Goal: Task Accomplishment & Management: Manage account settings

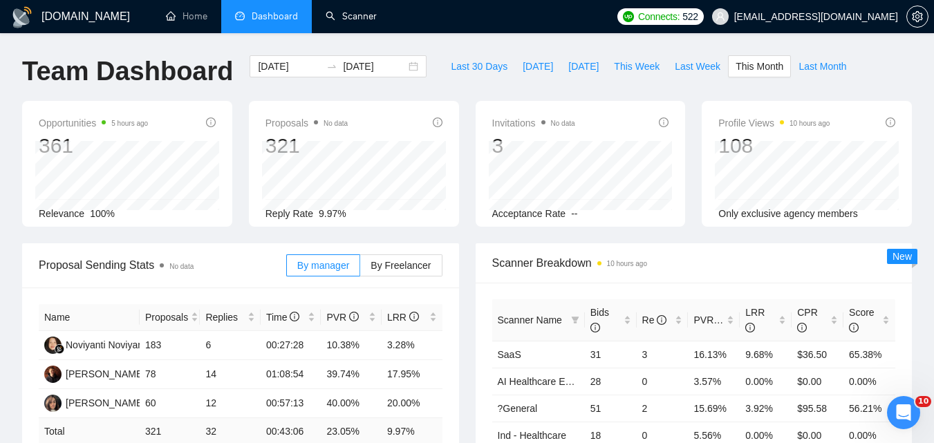
click at [345, 15] on link "Scanner" at bounding box center [351, 16] width 51 height 12
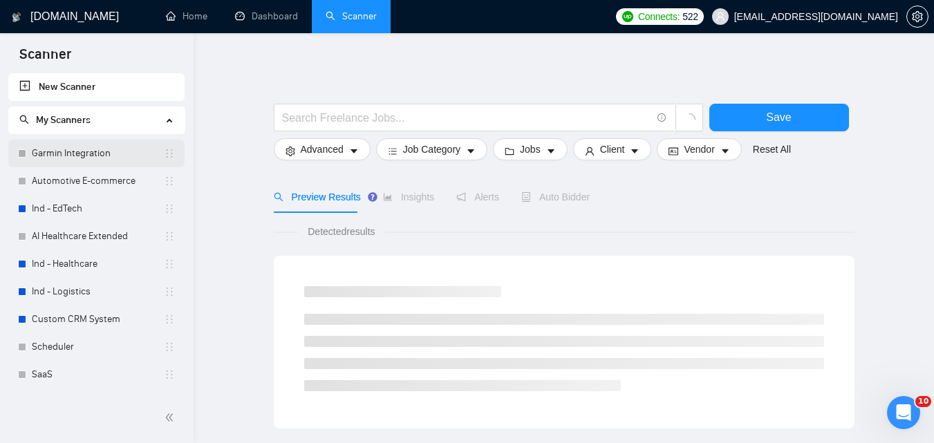
click at [91, 152] on link "Garmin Integration" at bounding box center [98, 154] width 132 height 28
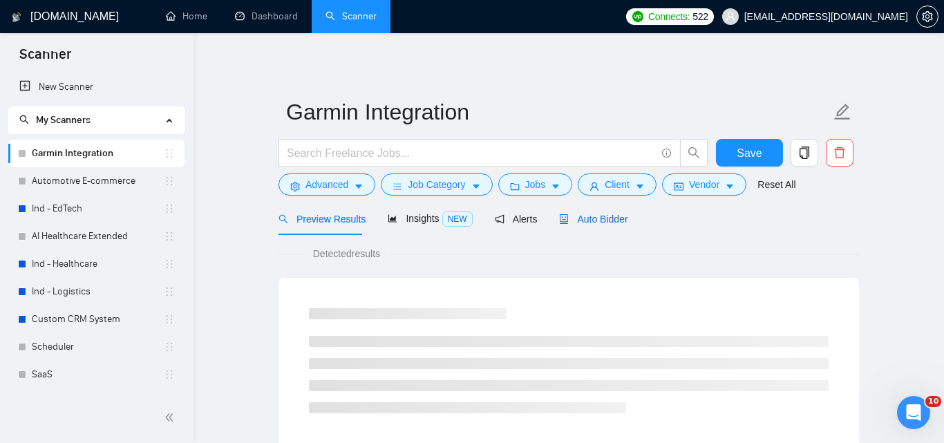
click at [563, 226] on div "Auto Bidder" at bounding box center [593, 218] width 68 height 15
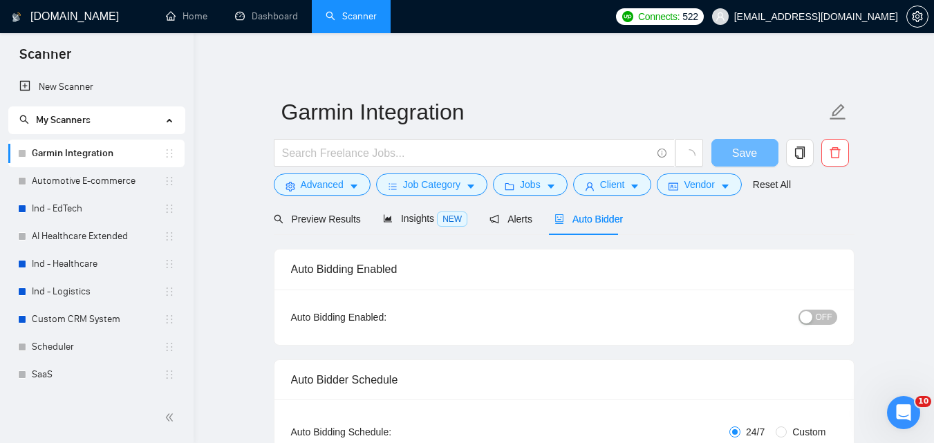
click at [820, 310] on span "OFF" at bounding box center [824, 317] width 17 height 15
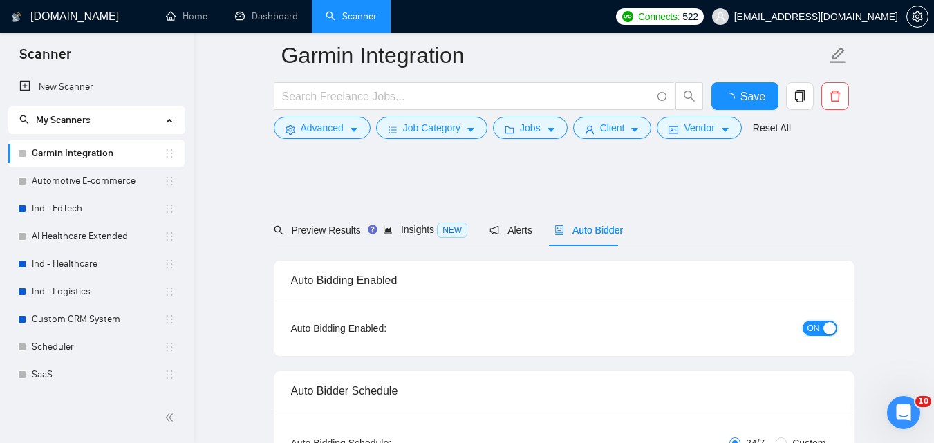
scroll to position [69, 0]
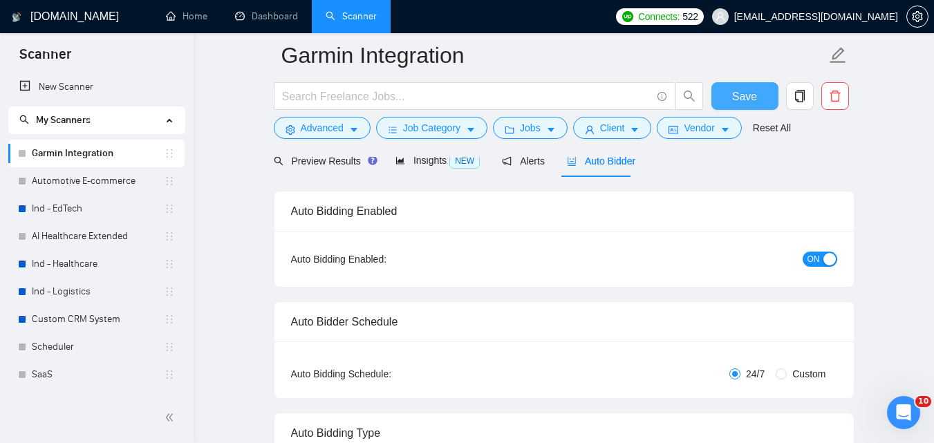
click at [733, 98] on span "Save" at bounding box center [744, 96] width 25 height 17
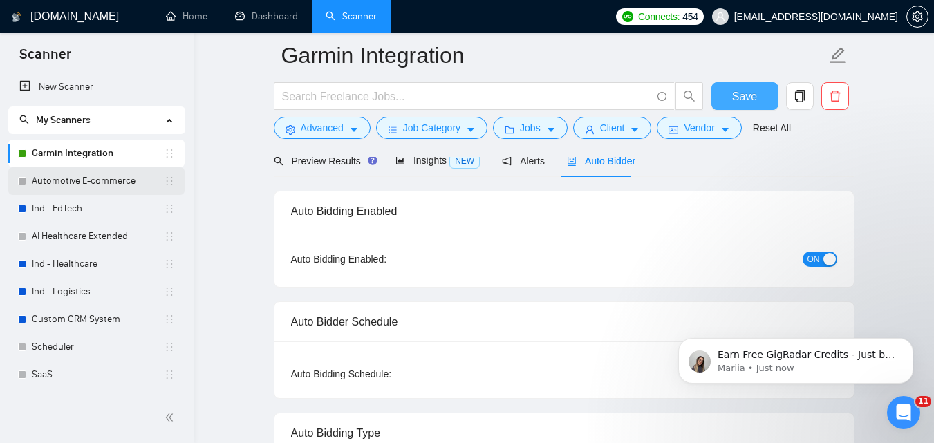
scroll to position [0, 0]
click at [912, 338] on icon "Dismiss notification" at bounding box center [909, 342] width 8 height 8
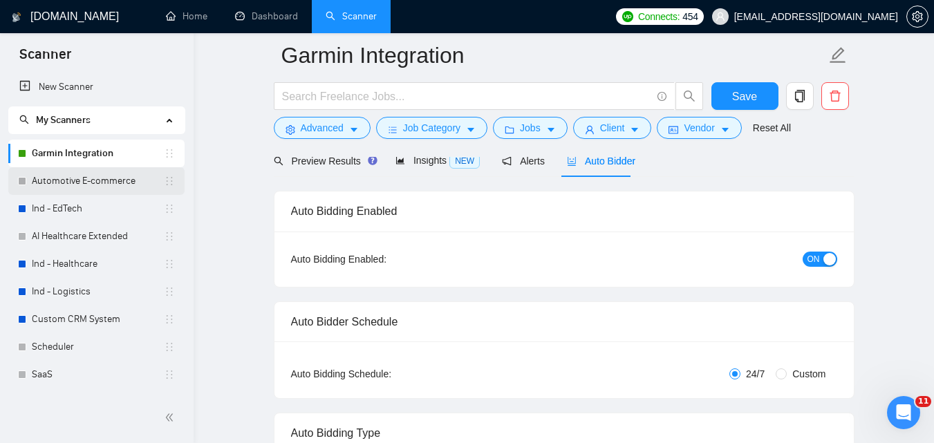
click at [67, 193] on link "Automotive E-commerce" at bounding box center [98, 181] width 132 height 28
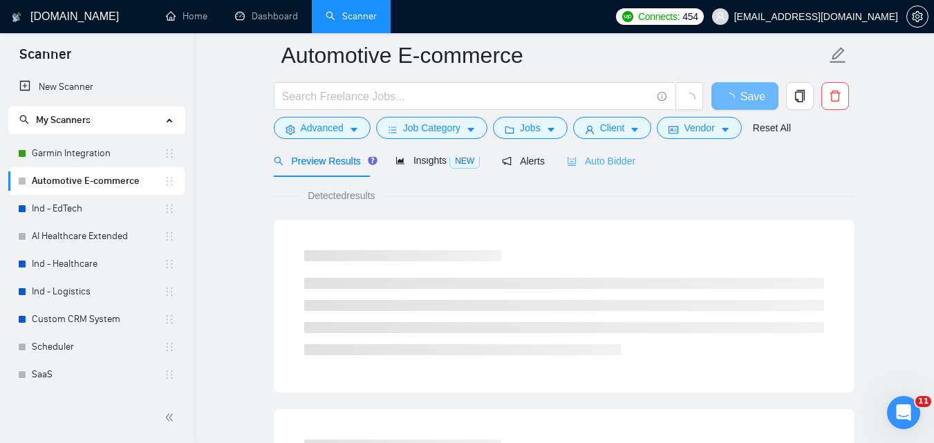
click at [579, 173] on div "Auto Bidder" at bounding box center [601, 160] width 68 height 32
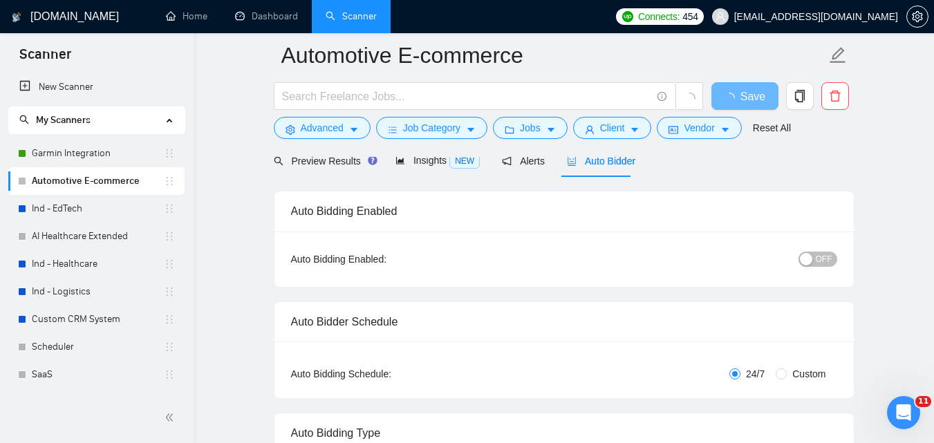
checkbox input "true"
click at [820, 262] on span "OFF" at bounding box center [824, 259] width 17 height 15
click at [767, 93] on button "Save" at bounding box center [744, 96] width 67 height 28
checkbox input "true"
drag, startPoint x: 65, startPoint y: 208, endPoint x: 399, endPoint y: 192, distance: 334.2
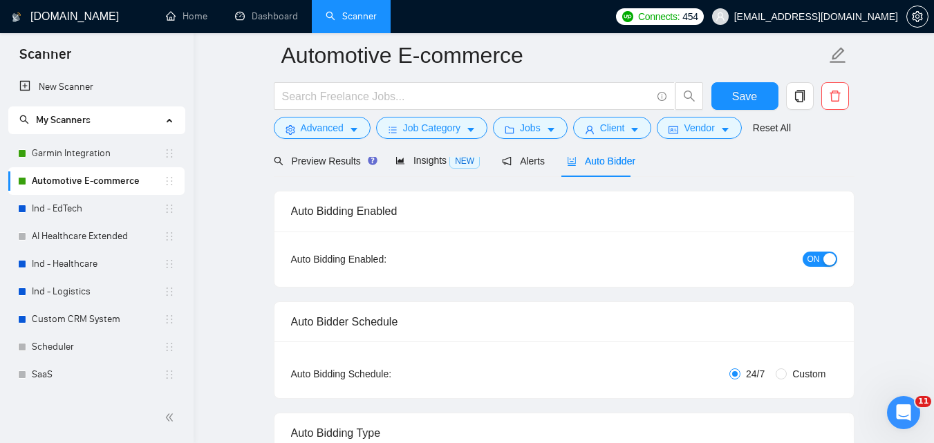
click at [65, 208] on link "Ind - EdTech" at bounding box center [98, 209] width 132 height 28
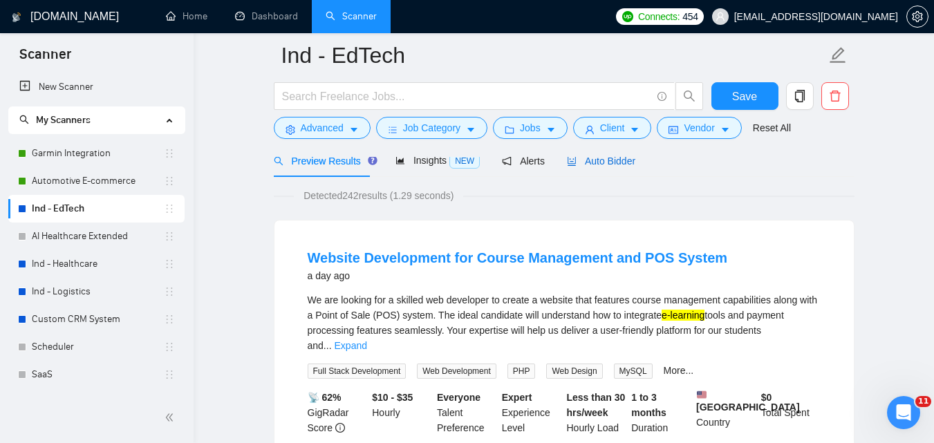
click at [599, 160] on span "Auto Bidder" at bounding box center [601, 161] width 68 height 11
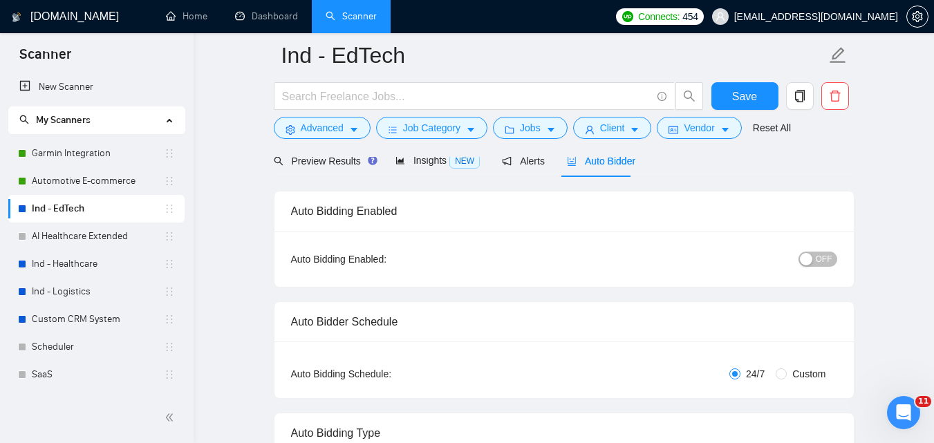
checkbox input "true"
click at [832, 261] on button "OFF" at bounding box center [817, 259] width 39 height 15
click at [739, 88] on span "Save" at bounding box center [744, 96] width 25 height 17
click at [120, 243] on link "AI Healthcare Extended" at bounding box center [98, 237] width 132 height 28
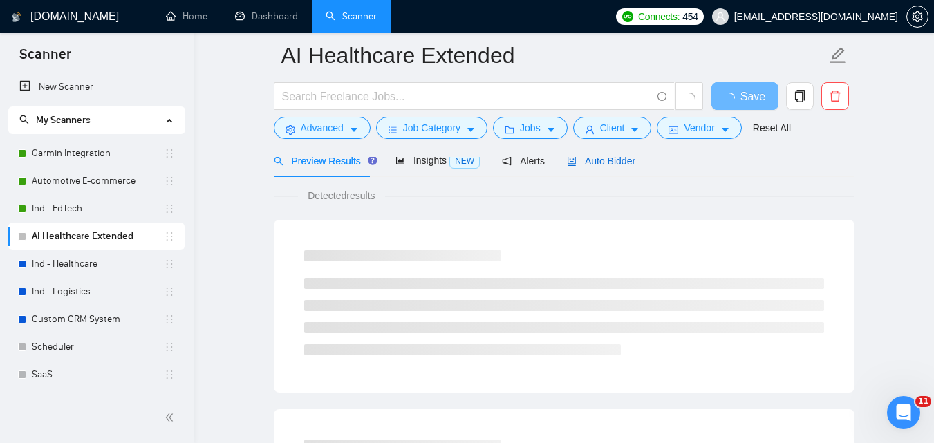
click at [603, 161] on span "Auto Bidder" at bounding box center [601, 161] width 68 height 11
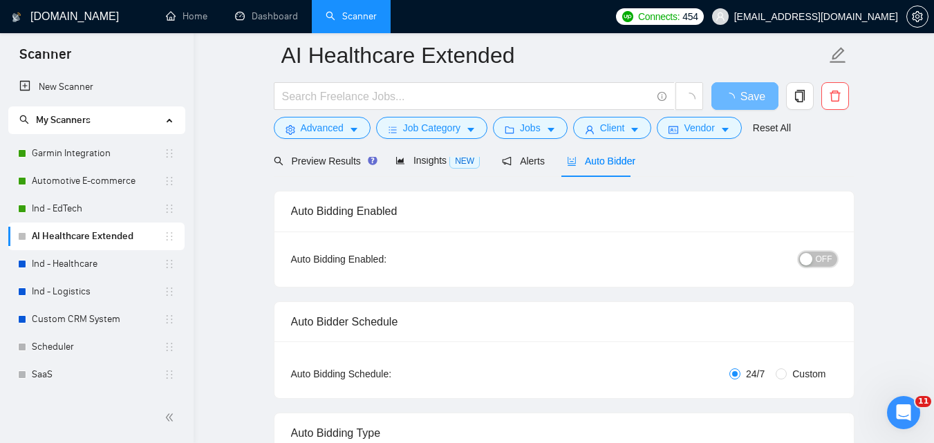
click at [829, 264] on span "OFF" at bounding box center [824, 259] width 17 height 15
click at [755, 97] on span "Save" at bounding box center [744, 96] width 25 height 17
click at [64, 261] on link "Ind - Healthcare" at bounding box center [98, 264] width 132 height 28
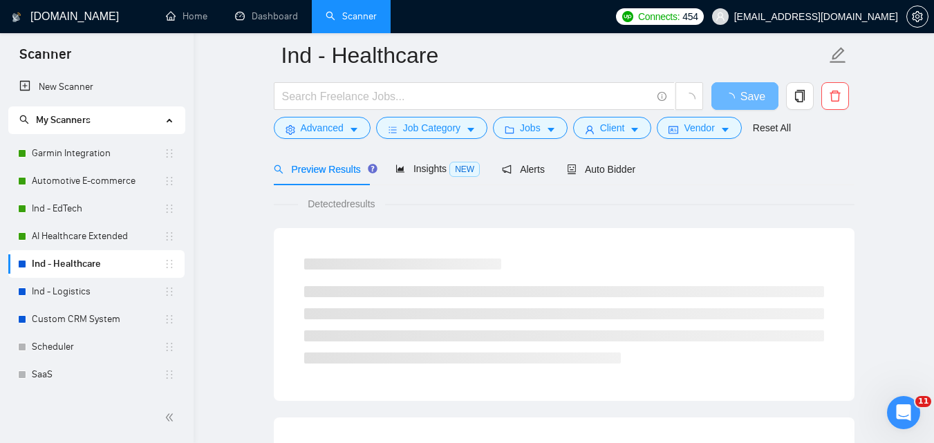
scroll to position [69, 0]
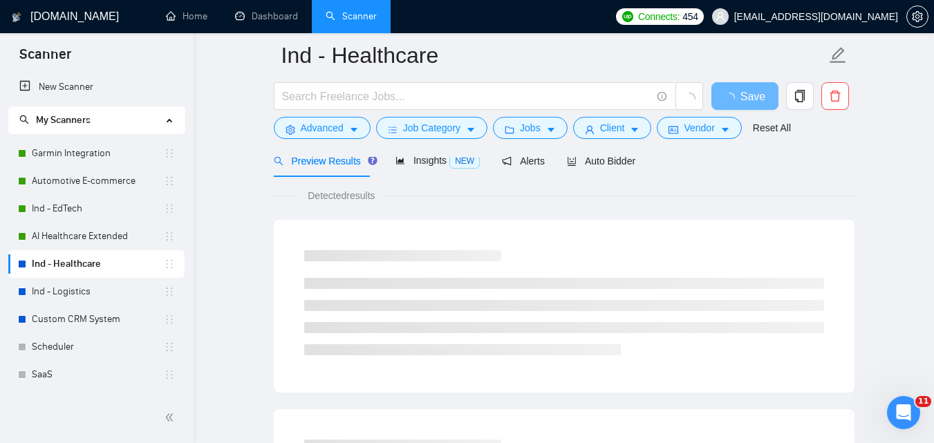
click at [601, 157] on div at bounding box center [564, 151] width 581 height 11
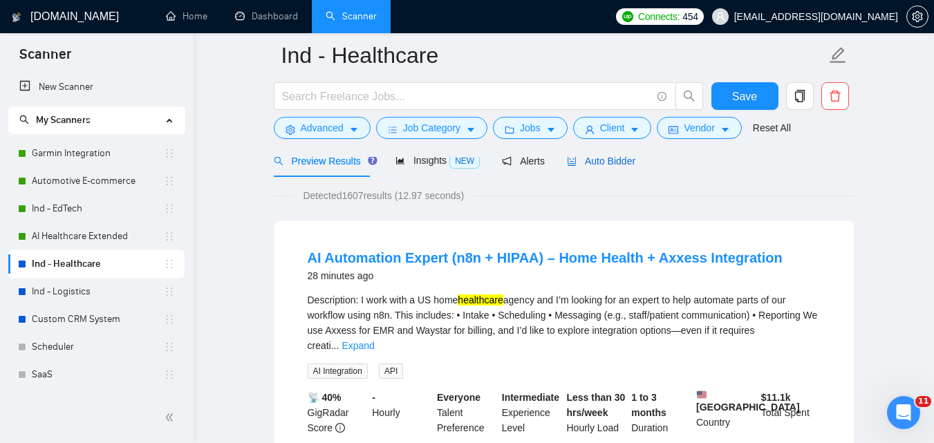
click at [601, 168] on div "Auto Bidder" at bounding box center [601, 160] width 68 height 15
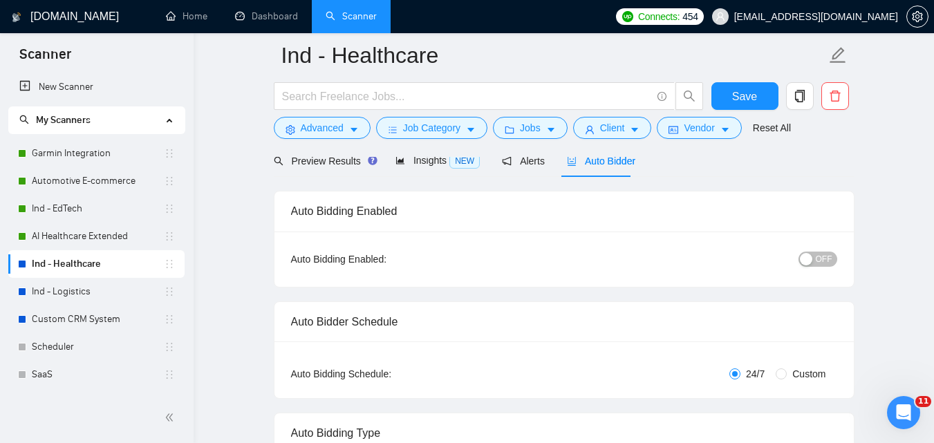
checkbox input "true"
click at [820, 256] on span "OFF" at bounding box center [824, 259] width 17 height 15
click at [751, 88] on span "Save" at bounding box center [744, 96] width 25 height 17
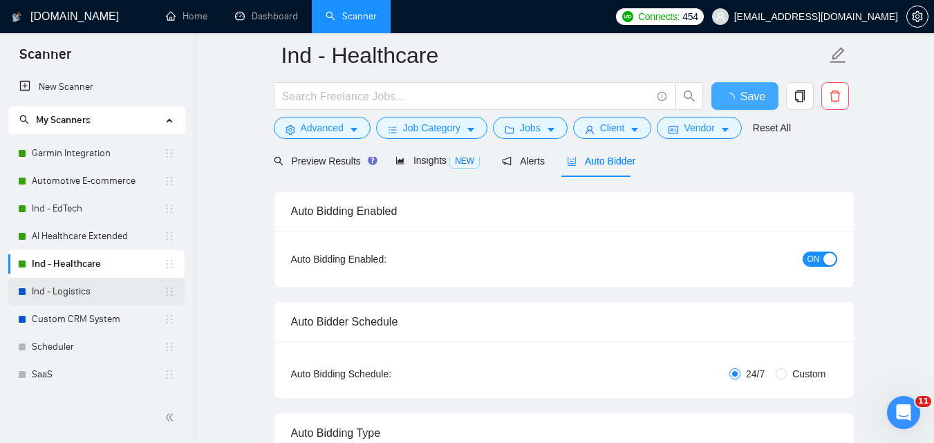
checkbox input "true"
click at [98, 285] on link "Ind - Logistics" at bounding box center [98, 292] width 132 height 28
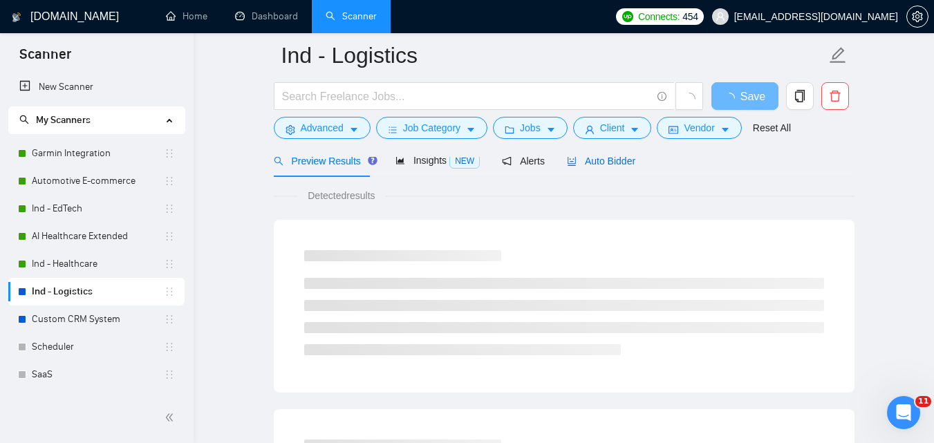
click at [605, 166] on span "Auto Bidder" at bounding box center [601, 161] width 68 height 11
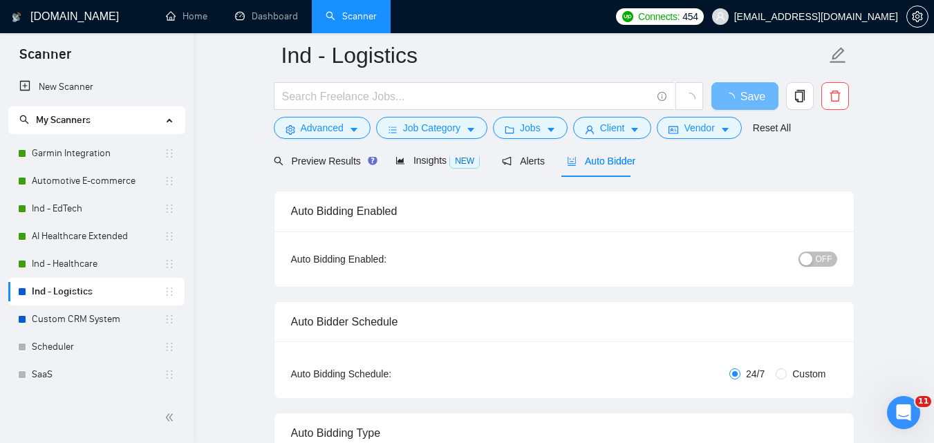
click at [816, 259] on button "OFF" at bounding box center [817, 259] width 39 height 15
checkbox input "true"
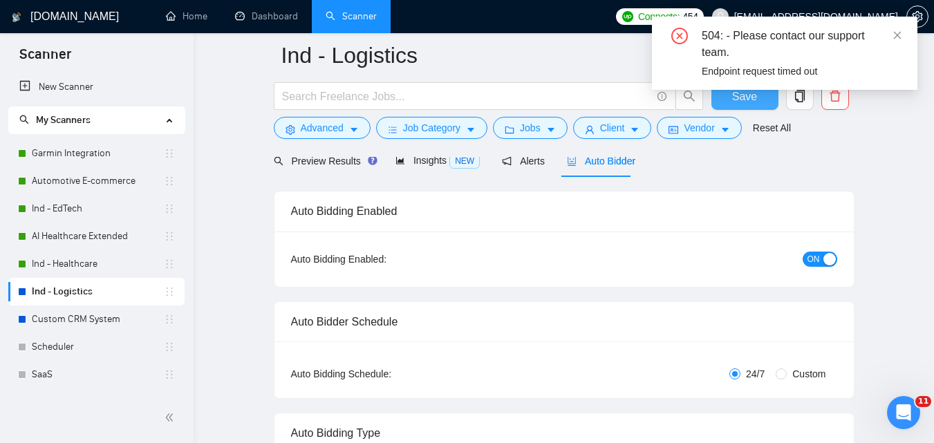
click at [725, 109] on button "Save" at bounding box center [744, 96] width 67 height 28
click at [899, 38] on icon "close" at bounding box center [897, 35] width 10 height 10
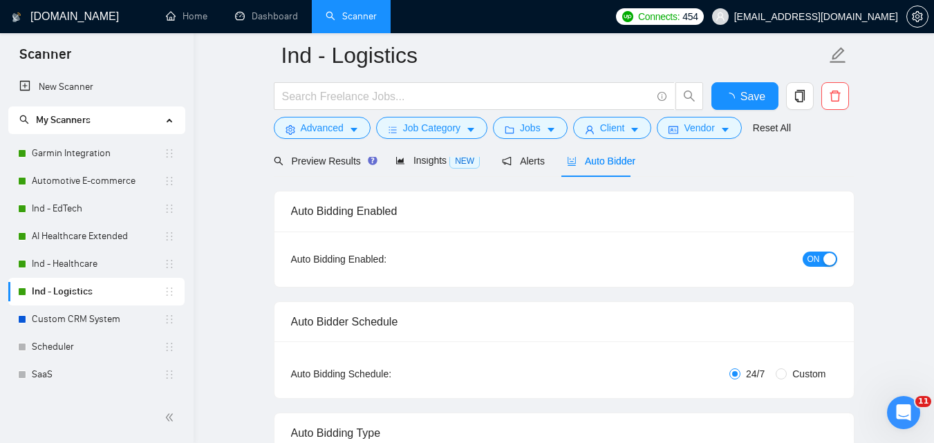
checkbox input "true"
click at [64, 314] on link "Custom CRM System" at bounding box center [98, 319] width 132 height 28
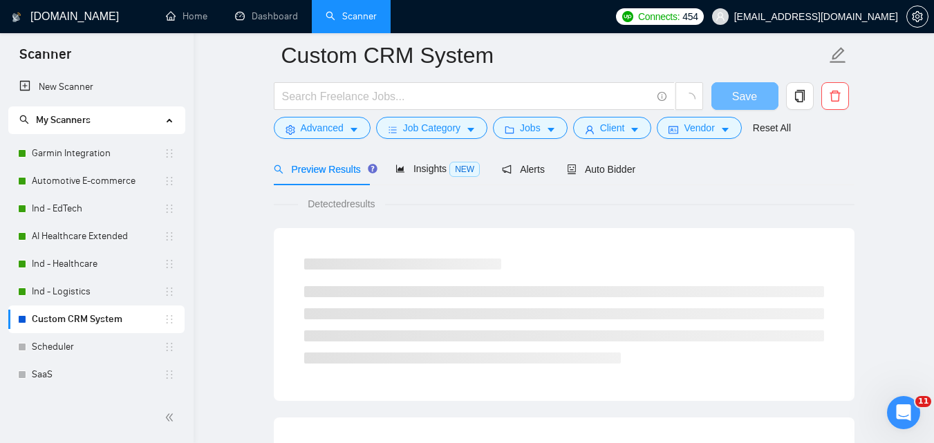
scroll to position [69, 0]
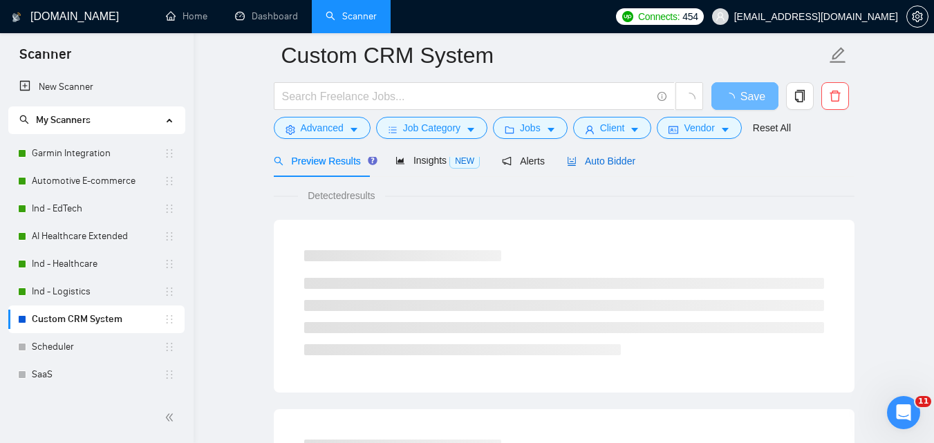
click at [587, 158] on span "Auto Bidder" at bounding box center [601, 161] width 68 height 11
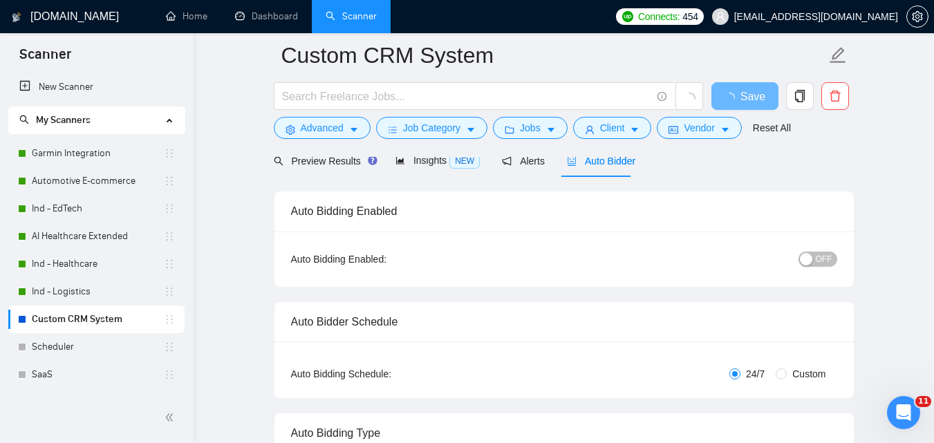
checkbox input "true"
click at [830, 255] on span "OFF" at bounding box center [824, 259] width 17 height 15
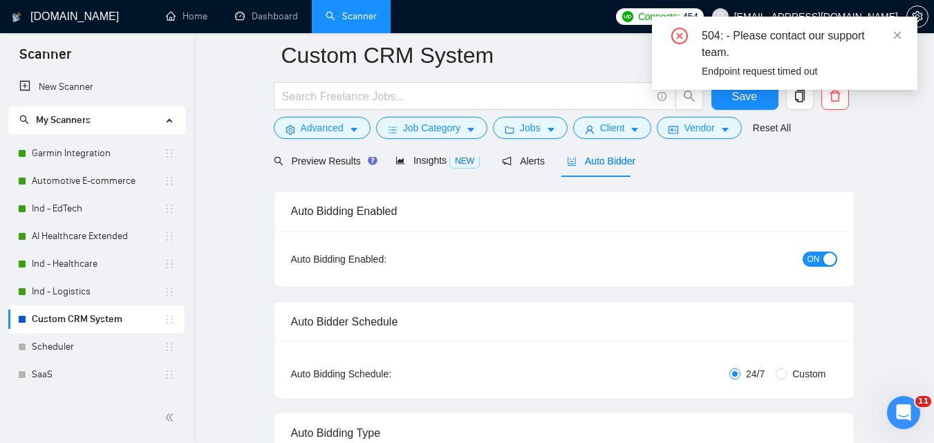
click at [733, 98] on div "504: - Please contact our support team. Endpoint request timed out" at bounding box center [784, 59] width 265 height 84
click at [894, 35] on icon "close" at bounding box center [897, 35] width 10 height 10
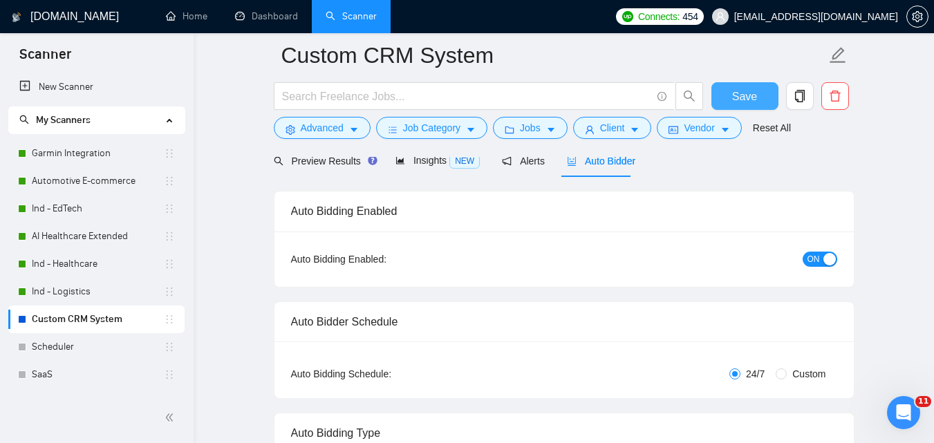
click at [749, 97] on span "Save" at bounding box center [744, 96] width 25 height 17
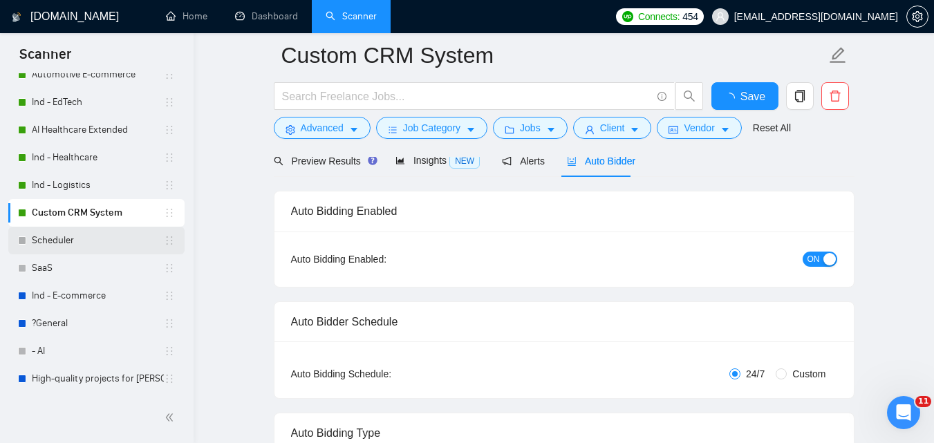
click at [86, 243] on link "Scheduler" at bounding box center [98, 241] width 132 height 28
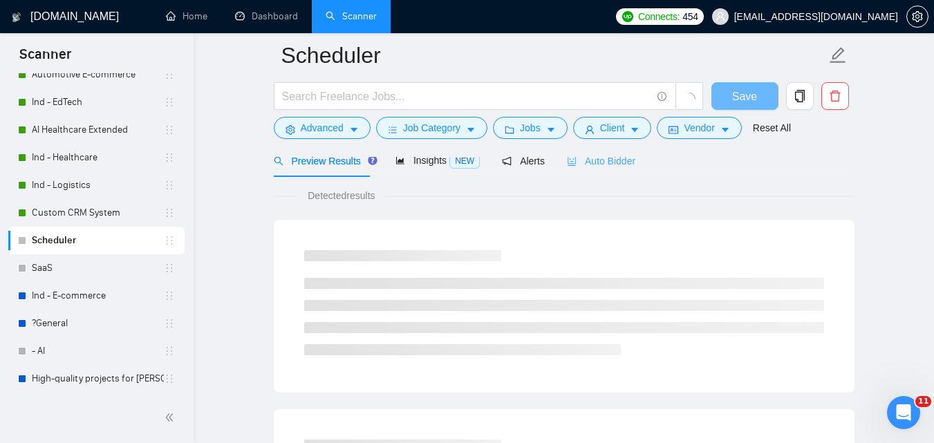
click at [585, 171] on div "Auto Bidder" at bounding box center [601, 160] width 68 height 32
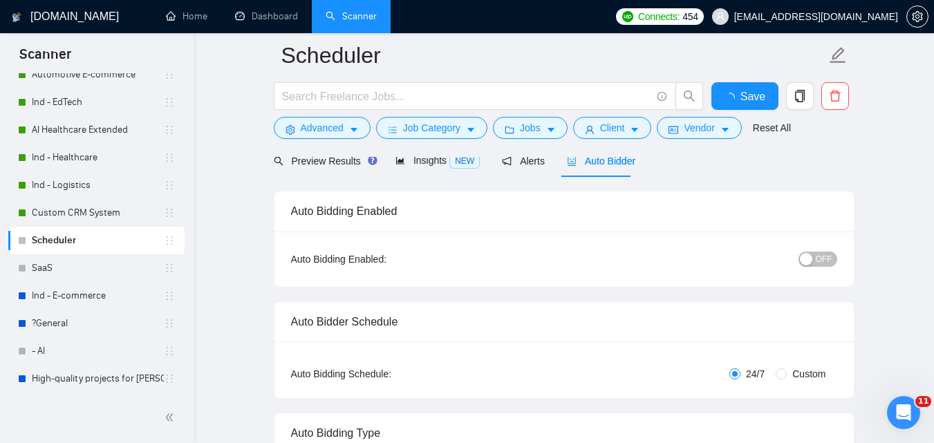
click at [822, 257] on span "OFF" at bounding box center [824, 259] width 17 height 15
click at [735, 93] on span "Save" at bounding box center [744, 96] width 25 height 17
click at [84, 278] on link "SaaS" at bounding box center [98, 268] width 132 height 28
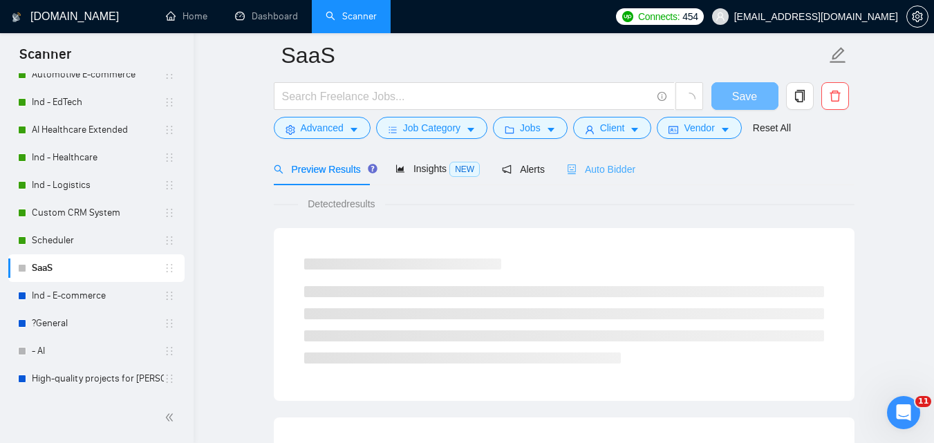
scroll to position [69, 0]
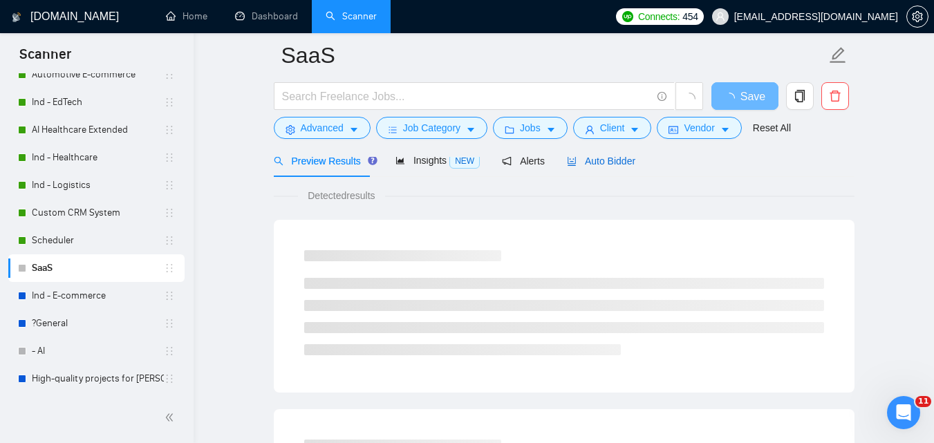
click at [578, 167] on span "Auto Bidder" at bounding box center [601, 161] width 68 height 11
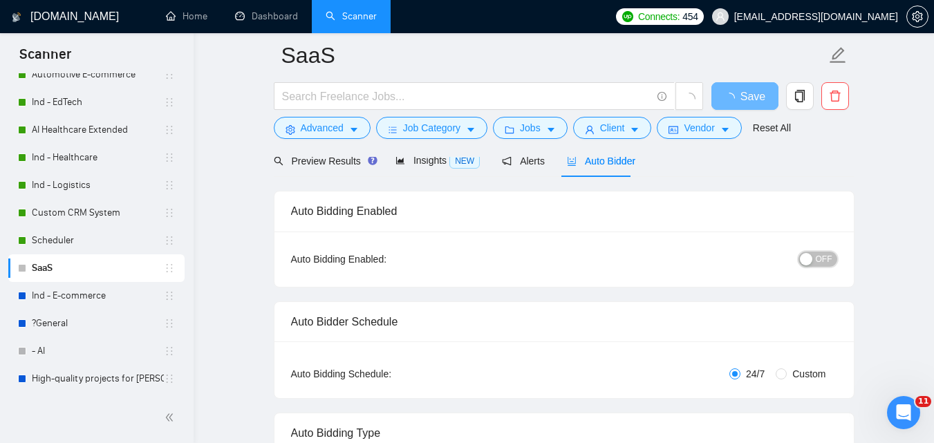
click at [820, 255] on span "OFF" at bounding box center [824, 259] width 17 height 15
click at [761, 99] on button "Save" at bounding box center [744, 96] width 67 height 28
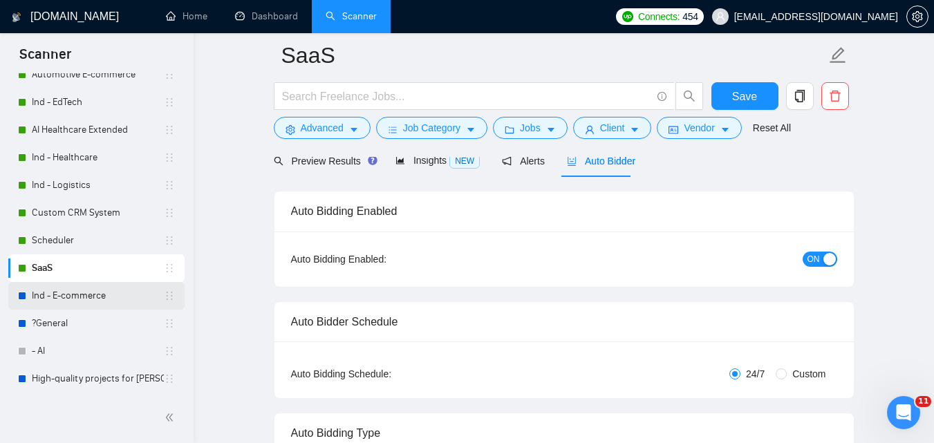
click at [57, 293] on link "Ind - E-commerce" at bounding box center [98, 296] width 132 height 28
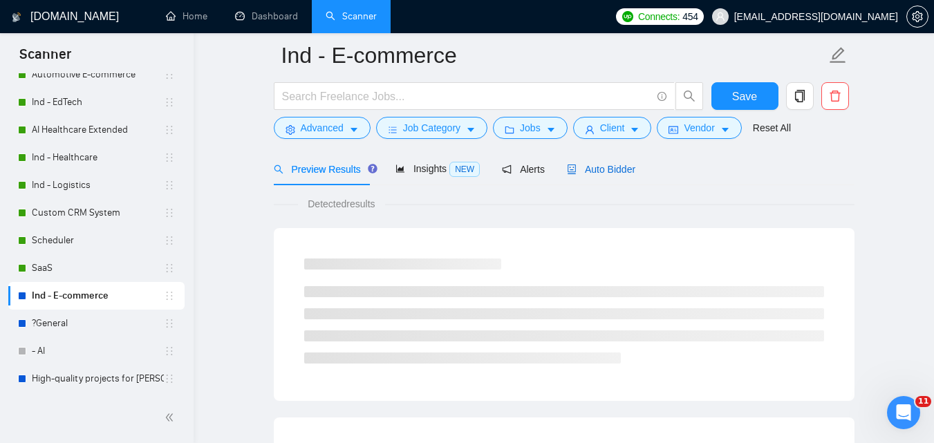
scroll to position [69, 0]
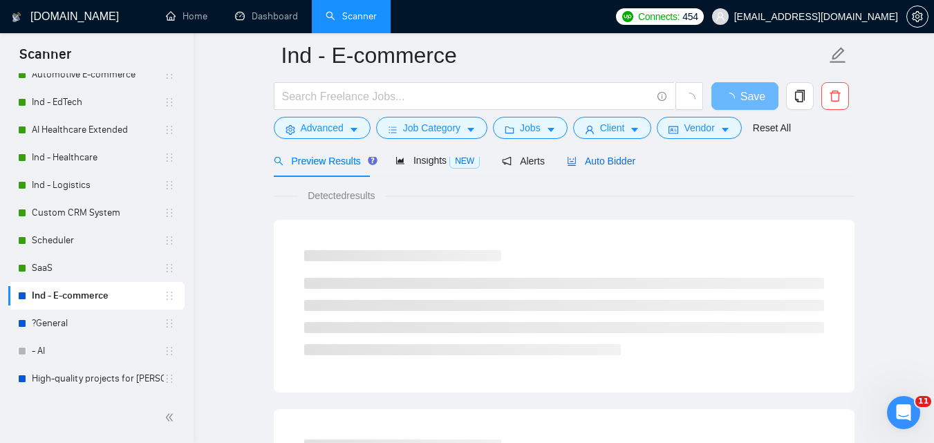
click at [594, 168] on div "Auto Bidder" at bounding box center [601, 160] width 68 height 15
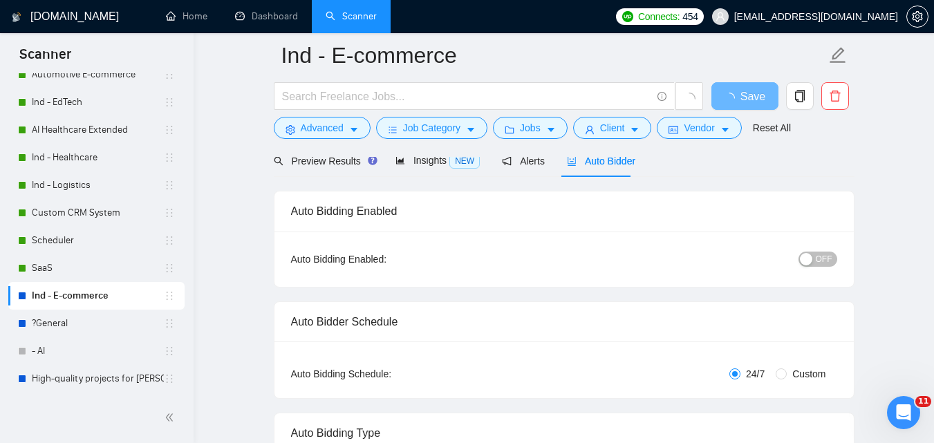
checkbox input "true"
click at [825, 252] on span "OFF" at bounding box center [824, 259] width 17 height 15
click at [746, 96] on span "Save" at bounding box center [744, 96] width 25 height 17
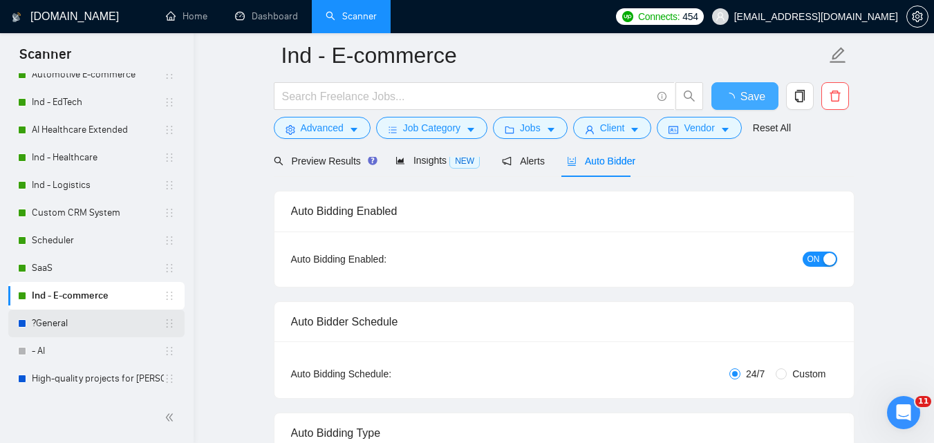
checkbox input "true"
click at [70, 330] on link "?General" at bounding box center [98, 324] width 132 height 28
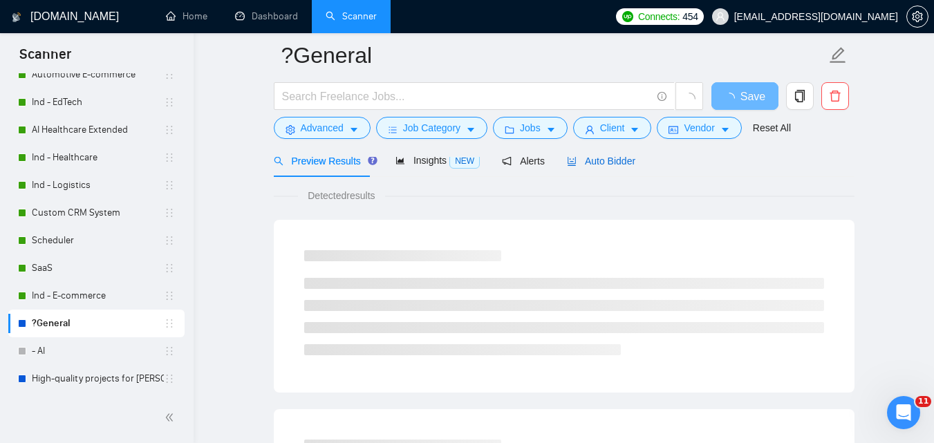
click at [602, 168] on div "Auto Bidder" at bounding box center [601, 160] width 68 height 15
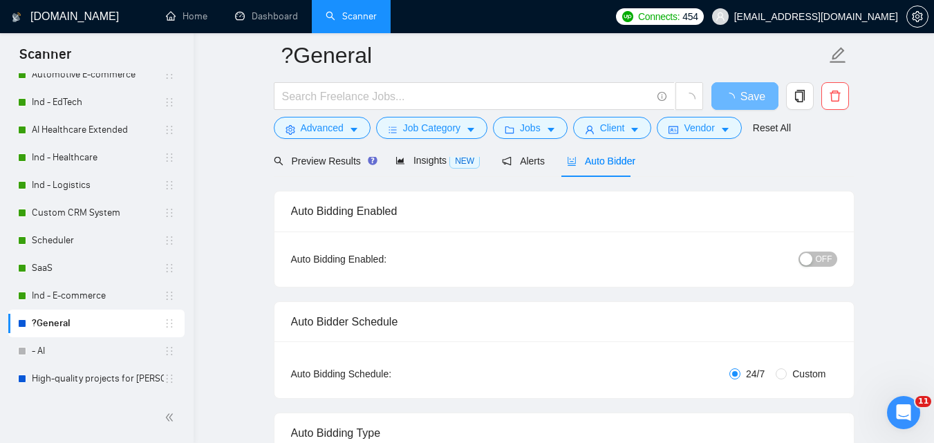
checkbox input "true"
click at [815, 254] on button "OFF" at bounding box center [817, 259] width 39 height 15
click at [731, 96] on button "Save" at bounding box center [744, 96] width 67 height 28
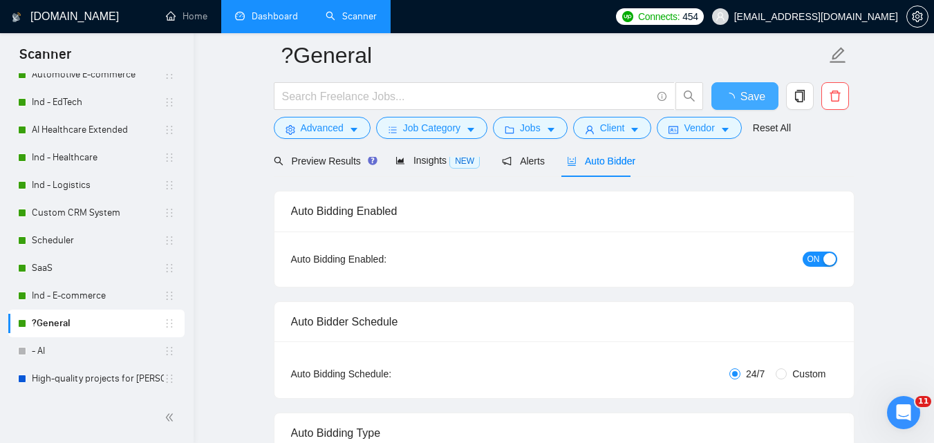
checkbox input "true"
click at [245, 19] on link "Dashboard" at bounding box center [266, 16] width 63 height 12
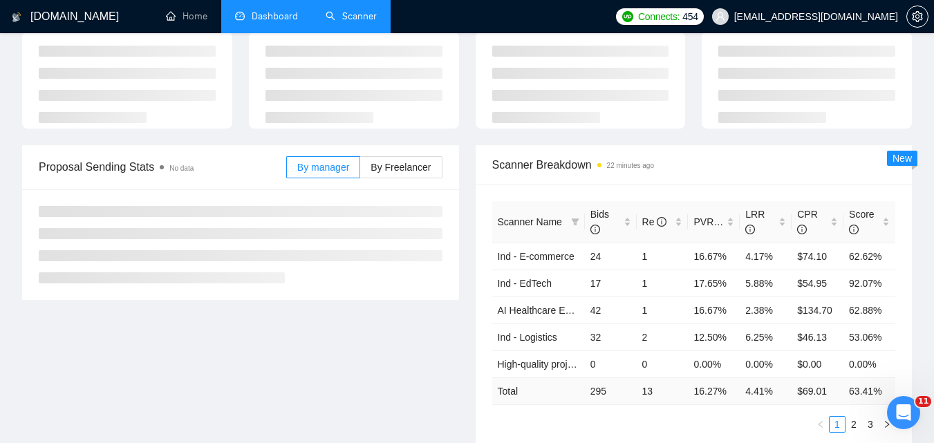
click at [342, 11] on link "Scanner" at bounding box center [351, 16] width 51 height 12
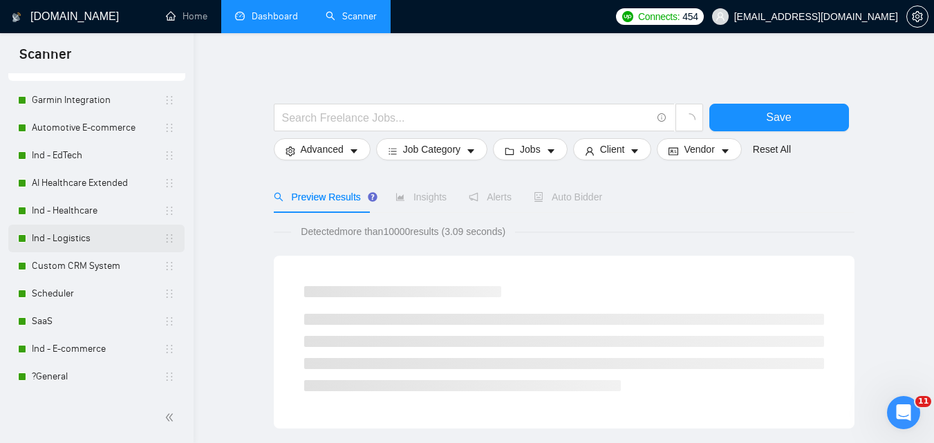
scroll to position [106, 0]
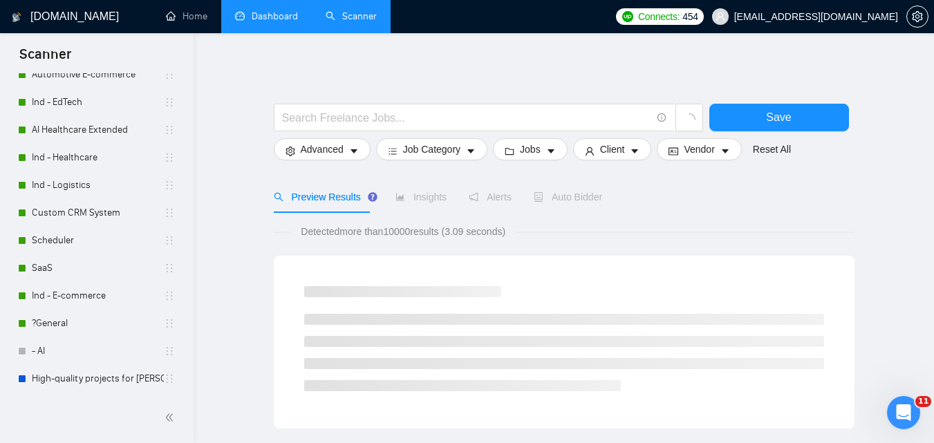
click at [254, 12] on link "Dashboard" at bounding box center [266, 16] width 63 height 12
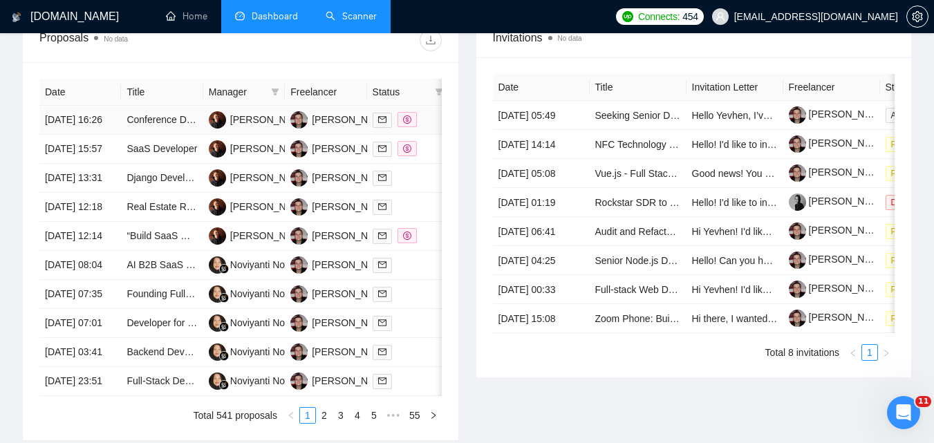
scroll to position [622, 0]
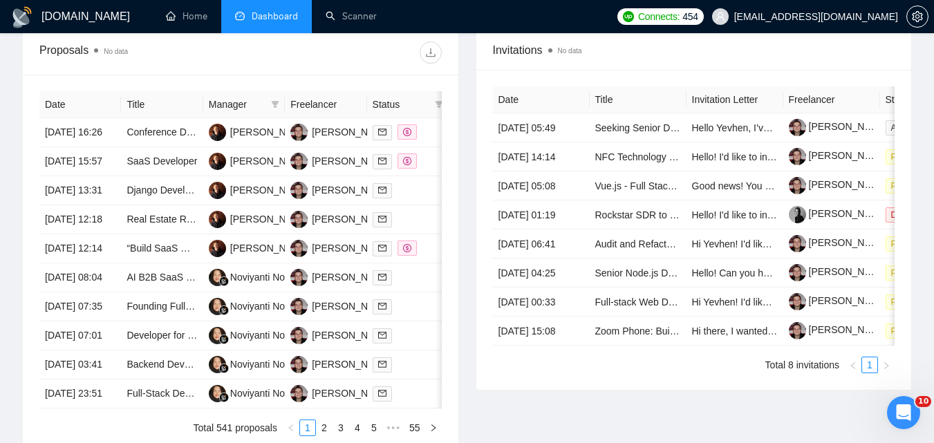
scroll to position [603, 0]
